Goal: Communication & Community: Answer question/provide support

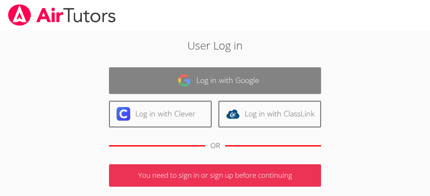
click at [247, 81] on link "Log in with Google" at bounding box center [215, 80] width 212 height 27
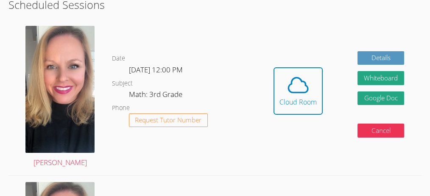
scroll to position [158, 0]
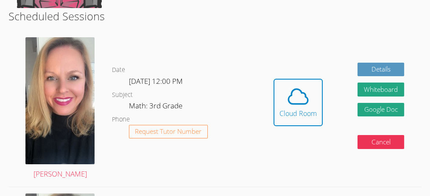
click at [315, 131] on link "Cloud Room" at bounding box center [297, 106] width 49 height 54
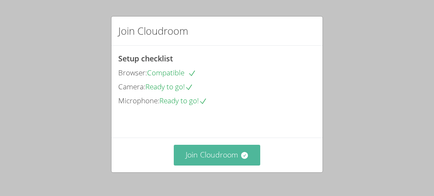
click at [231, 155] on button "Join Cloudroom" at bounding box center [217, 155] width 87 height 21
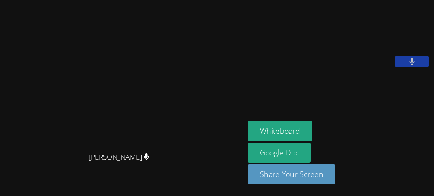
click at [415, 67] on button at bounding box center [412, 61] width 34 height 11
click at [420, 67] on button at bounding box center [412, 61] width 34 height 11
drag, startPoint x: 106, startPoint y: 103, endPoint x: 73, endPoint y: 106, distance: 32.8
click at [73, 106] on video at bounding box center [122, 81] width 127 height 134
drag, startPoint x: 75, startPoint y: 109, endPoint x: 83, endPoint y: 177, distance: 68.7
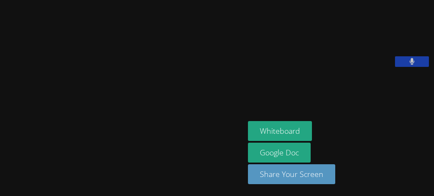
click at [83, 177] on div "[PERSON_NAME]" at bounding box center [122, 98] width 238 height 168
click at [331, 71] on div "Rayan Rana" at bounding box center [339, 36] width 183 height 67
click at [160, 74] on video at bounding box center [122, 81] width 127 height 134
click at [159, 73] on video at bounding box center [122, 81] width 127 height 134
drag, startPoint x: 163, startPoint y: 79, endPoint x: 208, endPoint y: 136, distance: 72.6
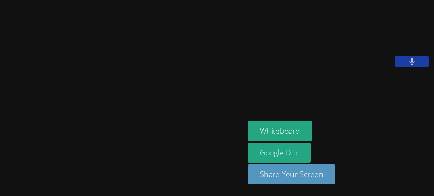
click at [186, 136] on video at bounding box center [122, 81] width 127 height 134
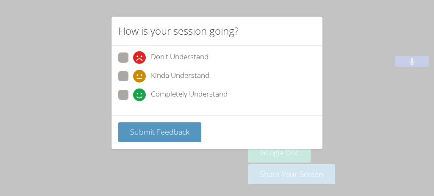
click at [134, 96] on icon at bounding box center [139, 95] width 13 height 13
click at [134, 96] on input "Completely Understand" at bounding box center [136, 93] width 7 height 7
radio input "true"
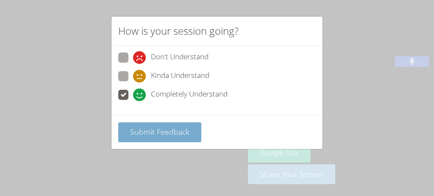
click at [150, 127] on span "Submit Feedback" at bounding box center [159, 132] width 59 height 10
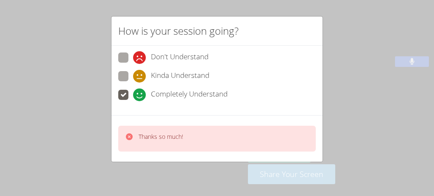
click at [150, 128] on div "Thanks so much!" at bounding box center [216, 139] width 197 height 26
click at [134, 135] on div "Thanks so much!" at bounding box center [154, 139] width 58 height 12
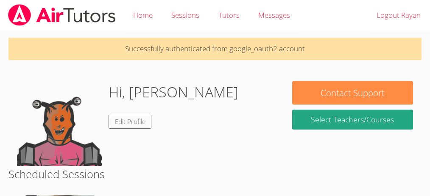
scroll to position [158, 0]
